Goal: Find specific page/section: Find specific page/section

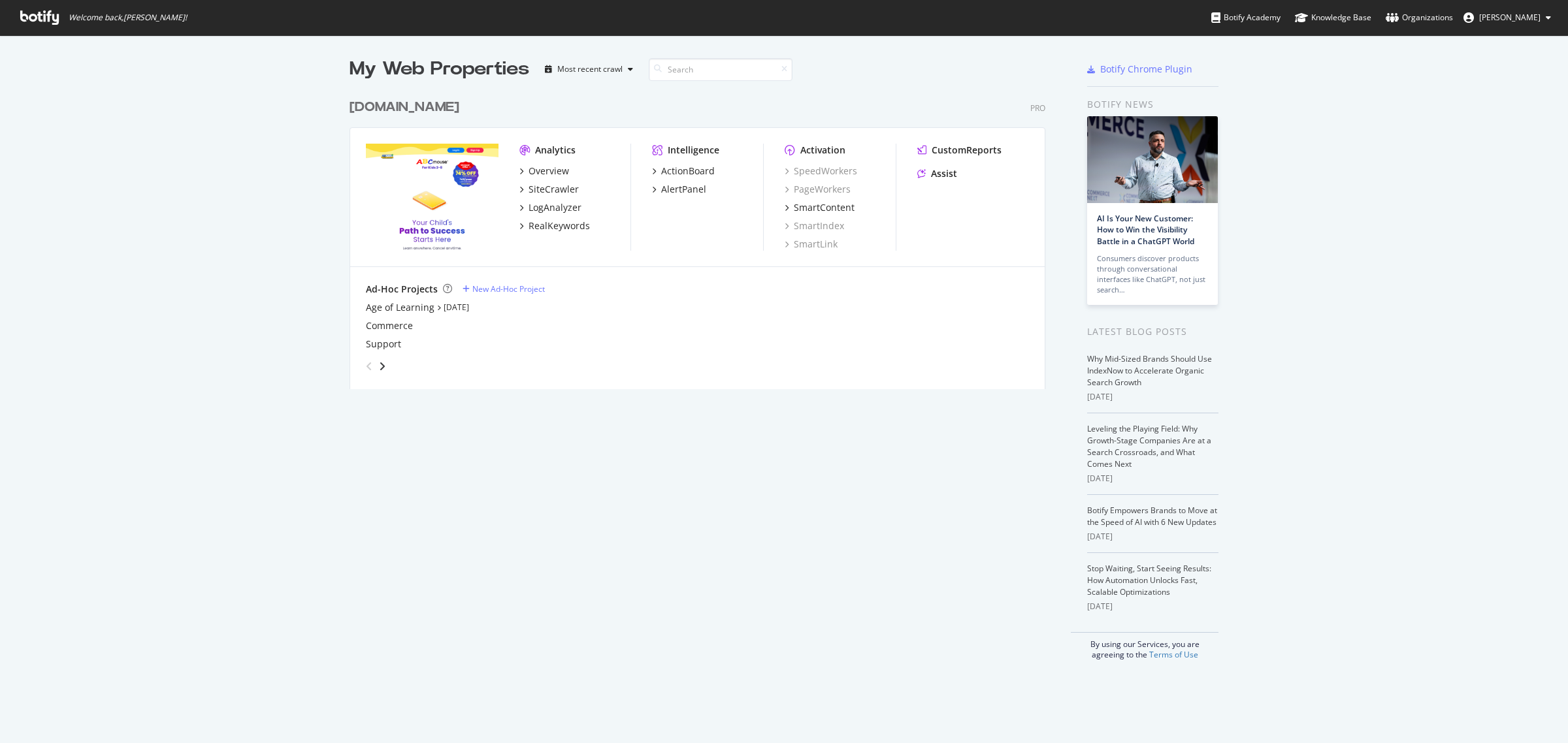
scroll to position [731, 1543]
click at [528, 174] on div "Overview" at bounding box center [548, 171] width 40 height 13
